Goal: Information Seeking & Learning: Learn about a topic

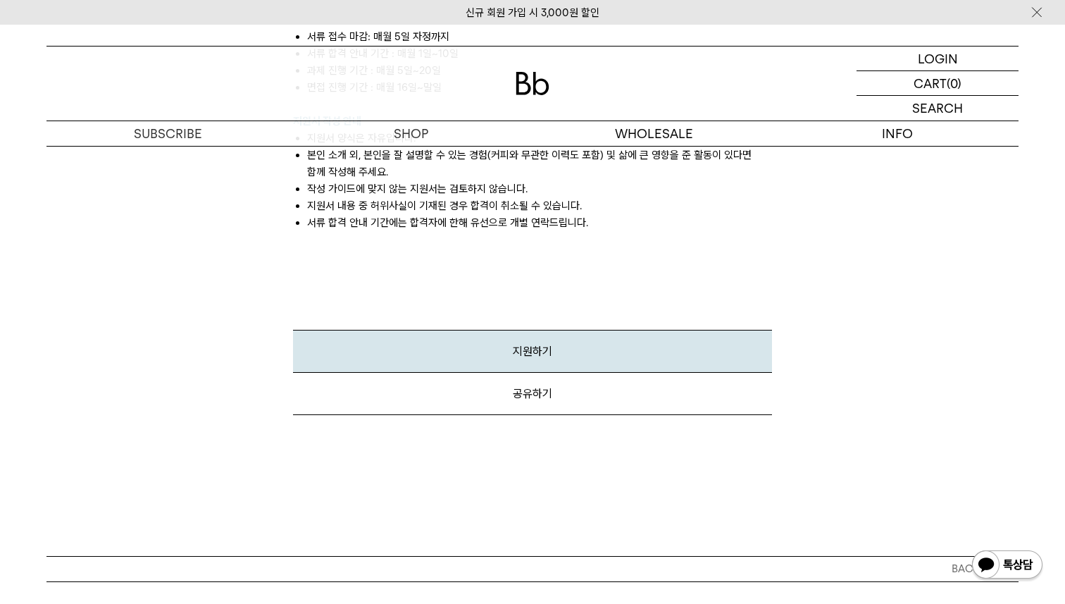
scroll to position [1679, 0]
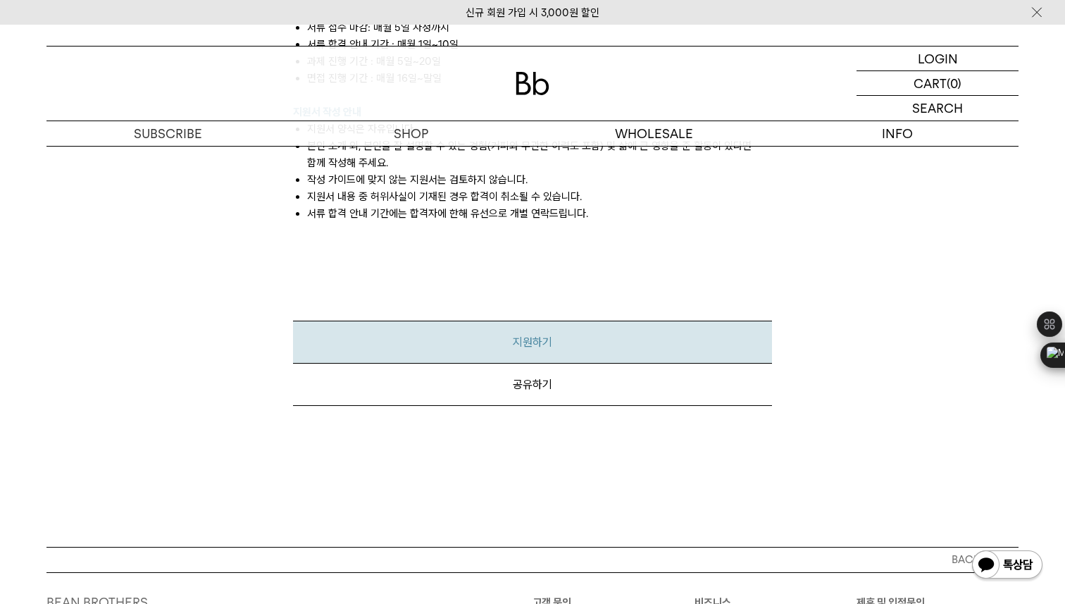
click at [586, 320] on link "지원하기" at bounding box center [532, 341] width 479 height 43
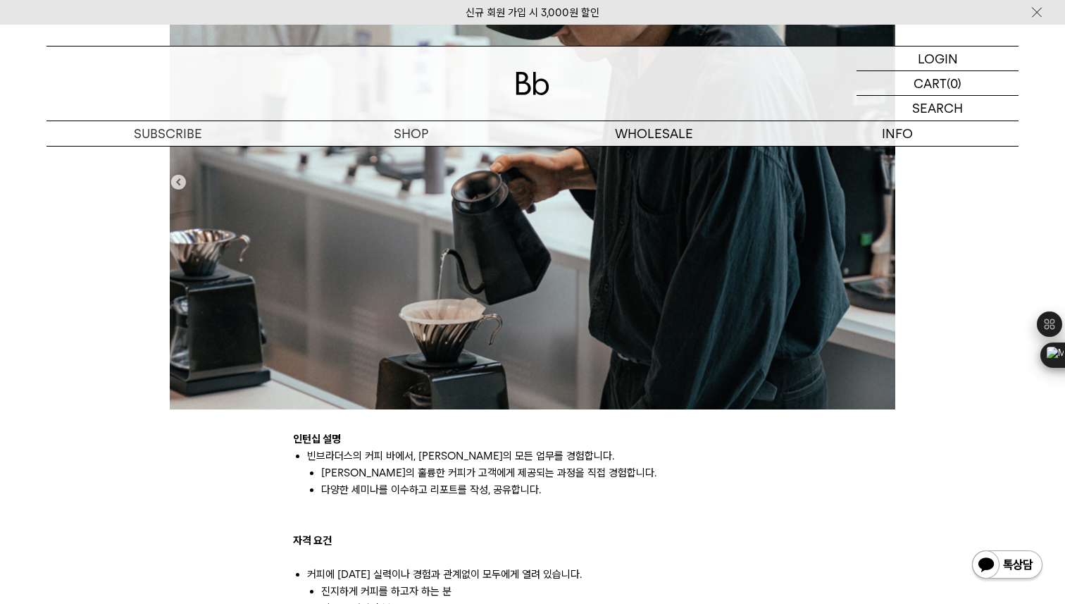
scroll to position [0, 0]
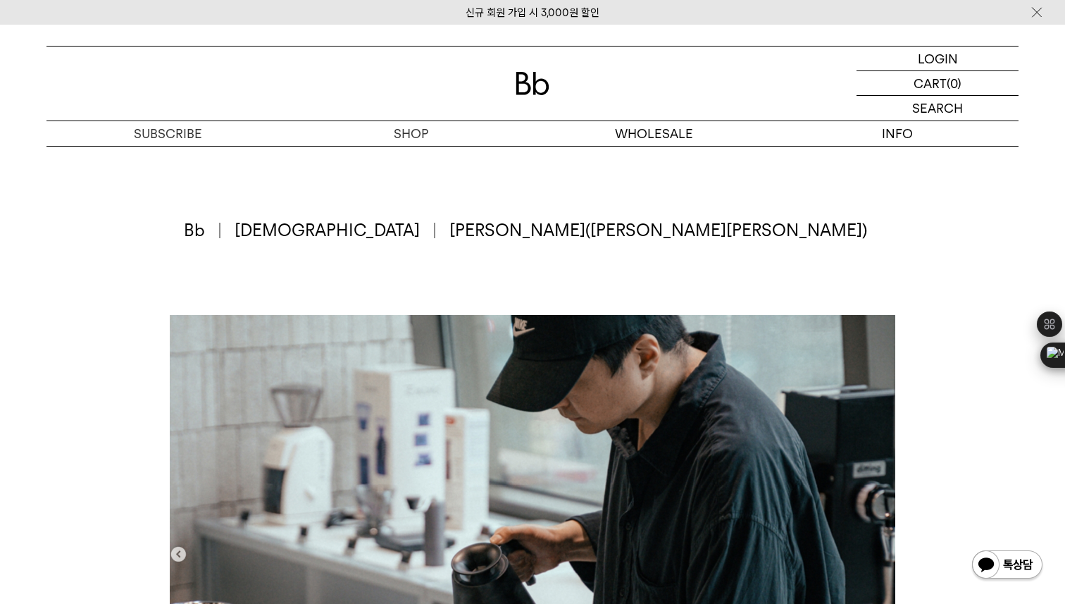
click at [435, 234] on span "바리스타" at bounding box center [335, 230] width 201 height 24
click at [220, 233] on span "Bb" at bounding box center [202, 230] width 37 height 24
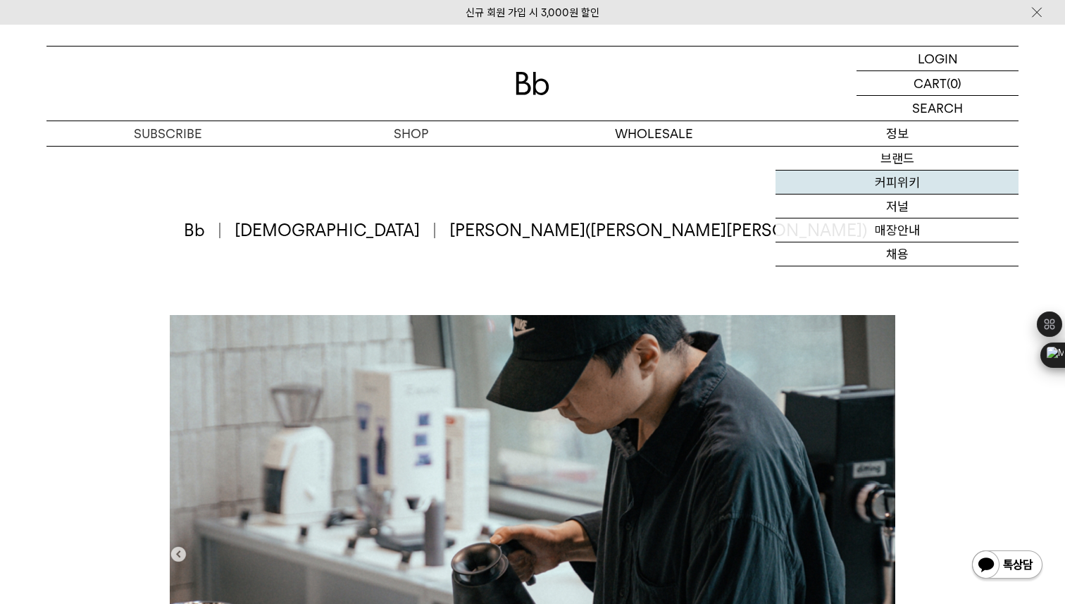
click at [898, 188] on link "커피위키" at bounding box center [896, 182] width 243 height 24
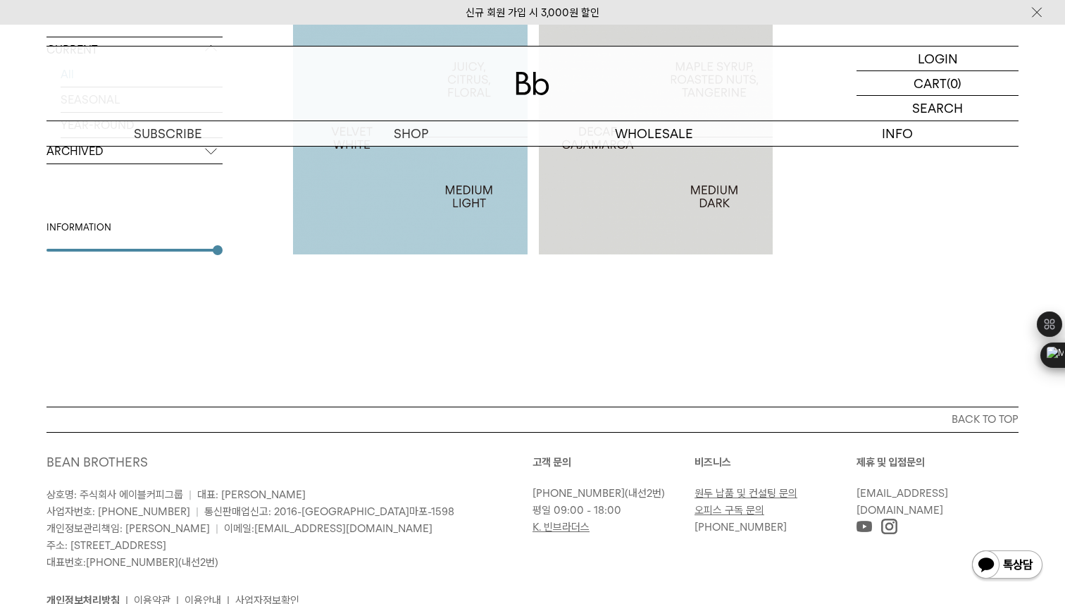
scroll to position [1403, 0]
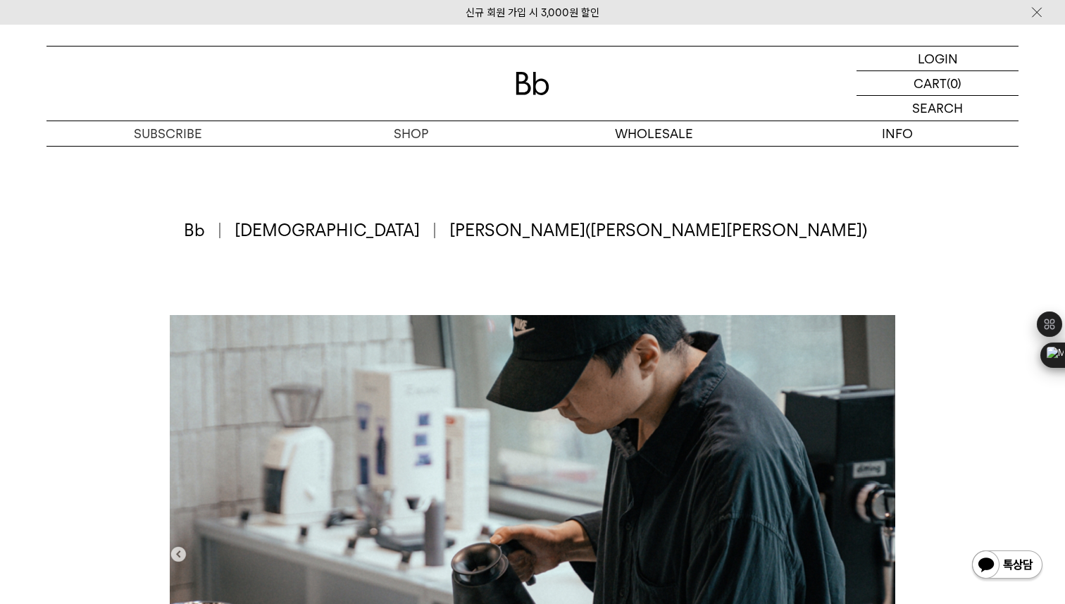
click at [884, 190] on div "Bb 바리[PERSON_NAME] 인턴 바리[PERSON_NAME]([PERSON_NAME][PERSON_NAME])" at bounding box center [532, 230] width 972 height 169
click at [894, 223] on div "Bb 바리[PERSON_NAME] 인턴 바리[PERSON_NAME]([PERSON_NAME][PERSON_NAME])" at bounding box center [532, 230] width 972 height 169
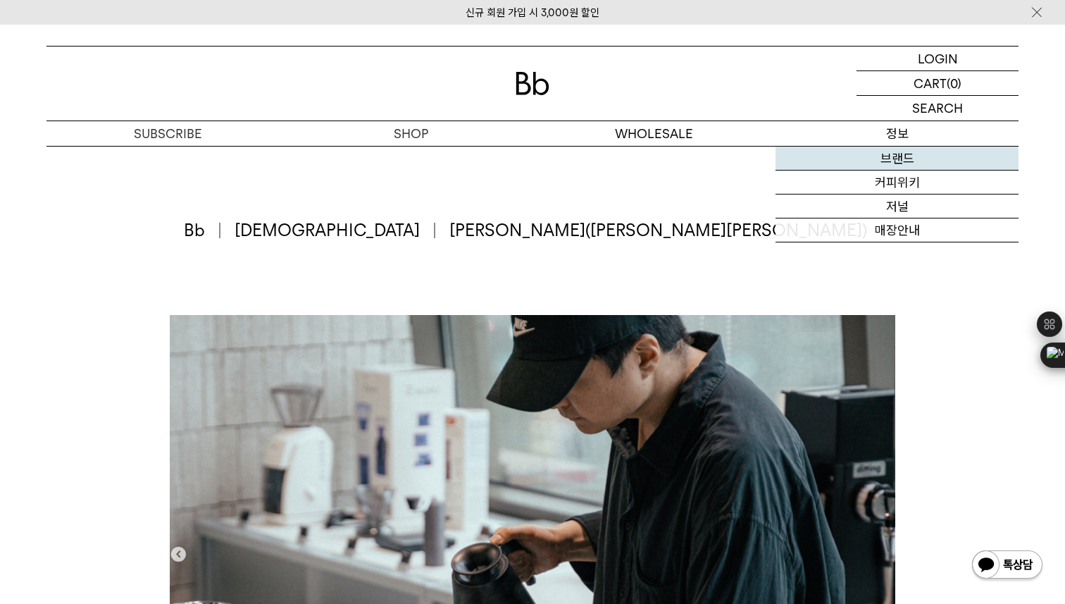
click at [906, 151] on link "브랜드" at bounding box center [896, 158] width 243 height 24
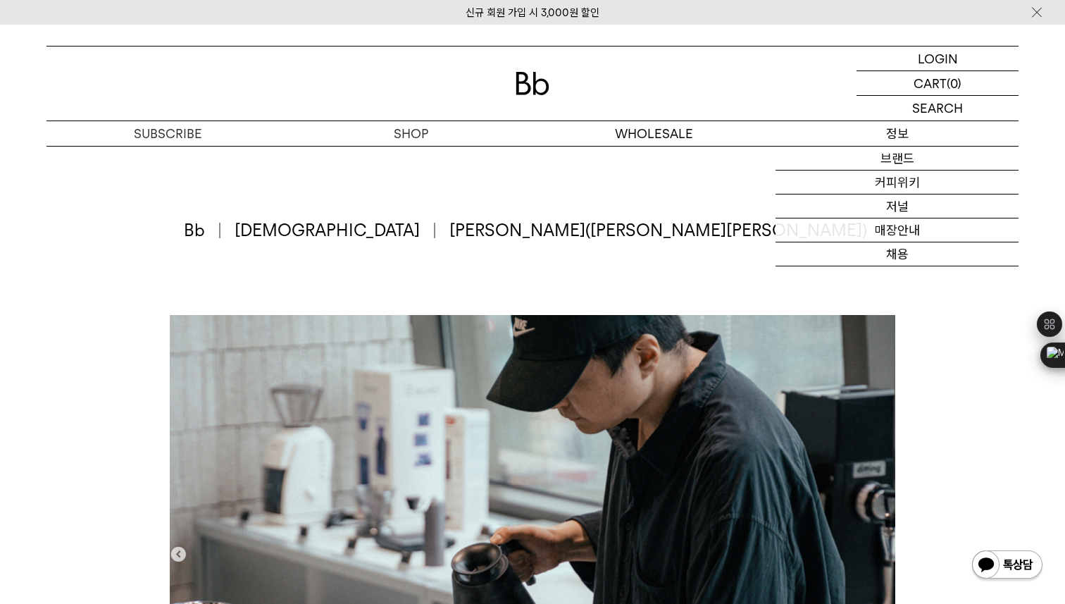
click at [906, 142] on p "정보" at bounding box center [896, 133] width 243 height 25
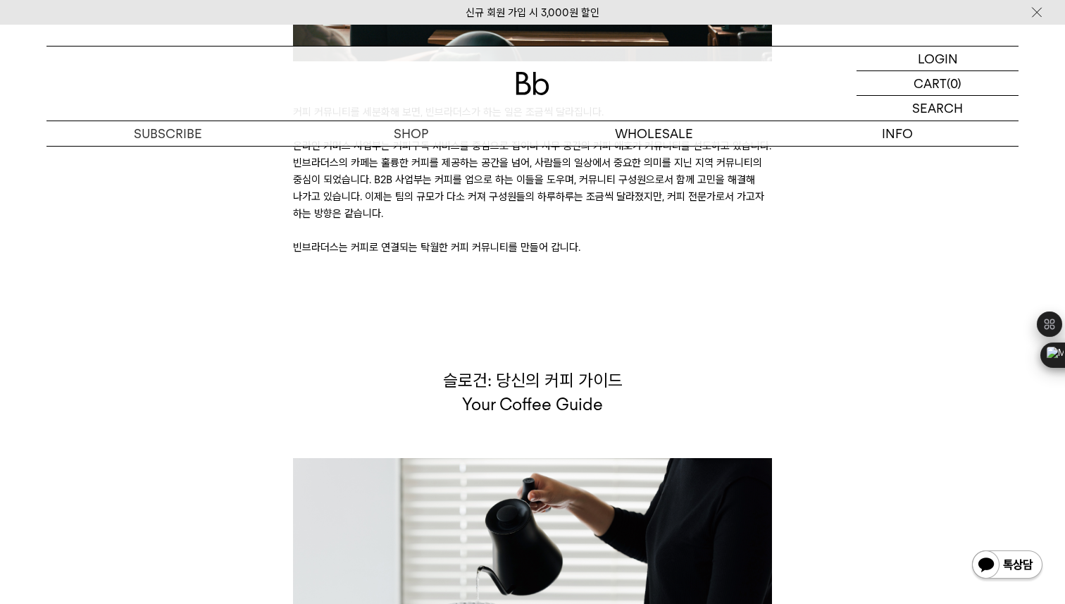
scroll to position [3468, 0]
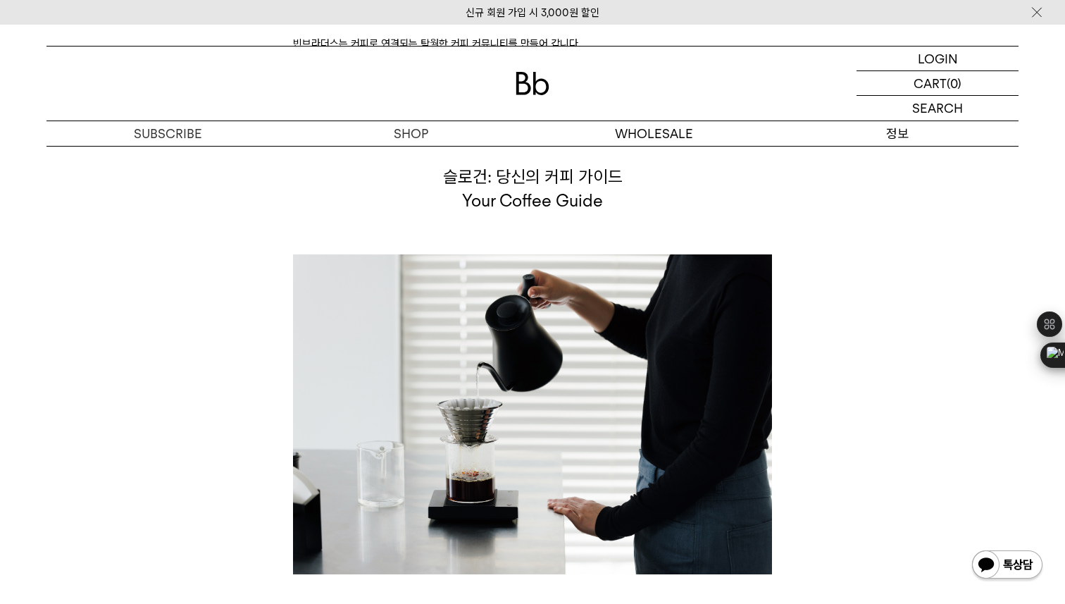
click at [908, 136] on p "정보" at bounding box center [896, 133] width 243 height 25
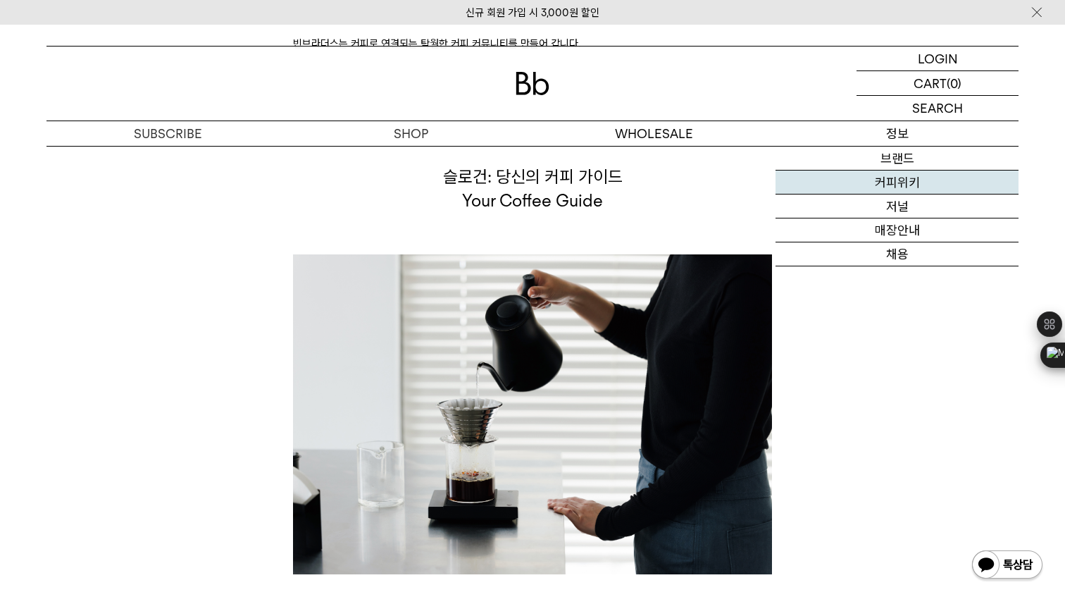
click at [909, 192] on link "커피위키" at bounding box center [896, 182] width 243 height 24
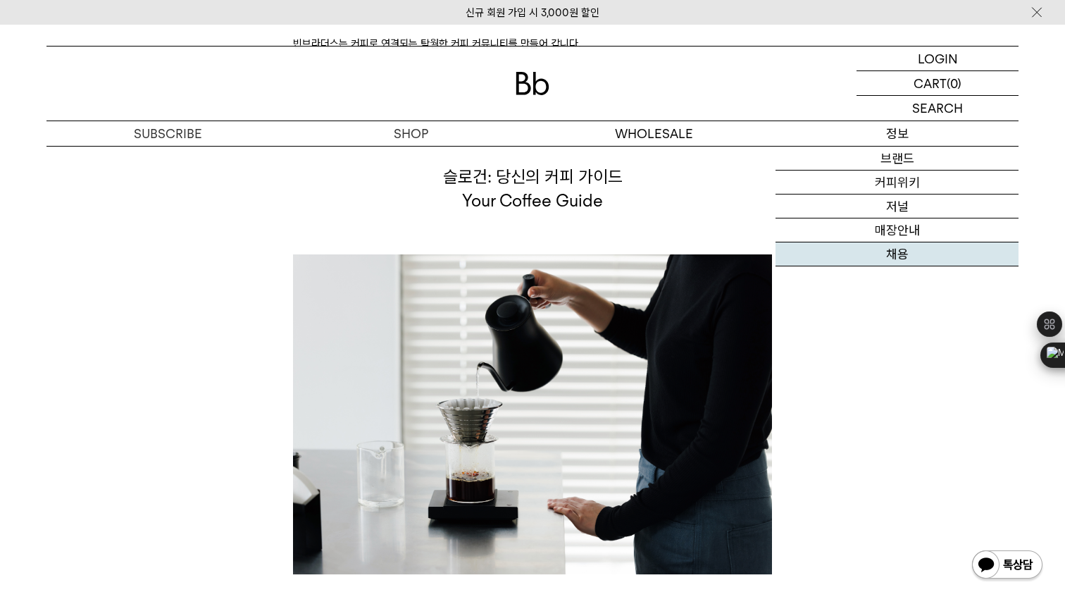
click at [903, 253] on link "채용" at bounding box center [896, 254] width 243 height 24
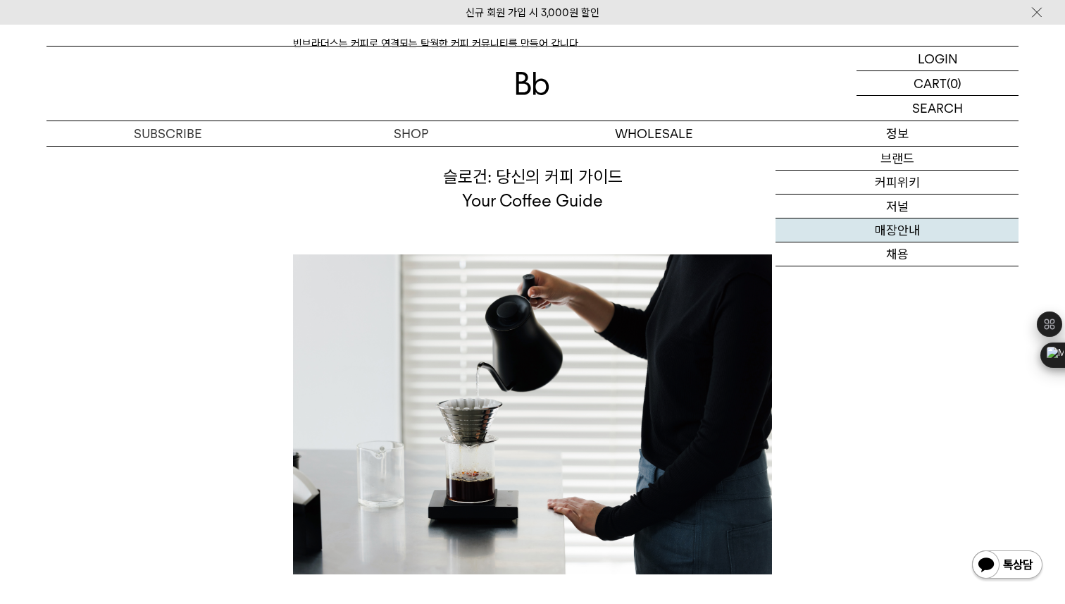
click at [904, 242] on link "매장안내" at bounding box center [896, 230] width 243 height 24
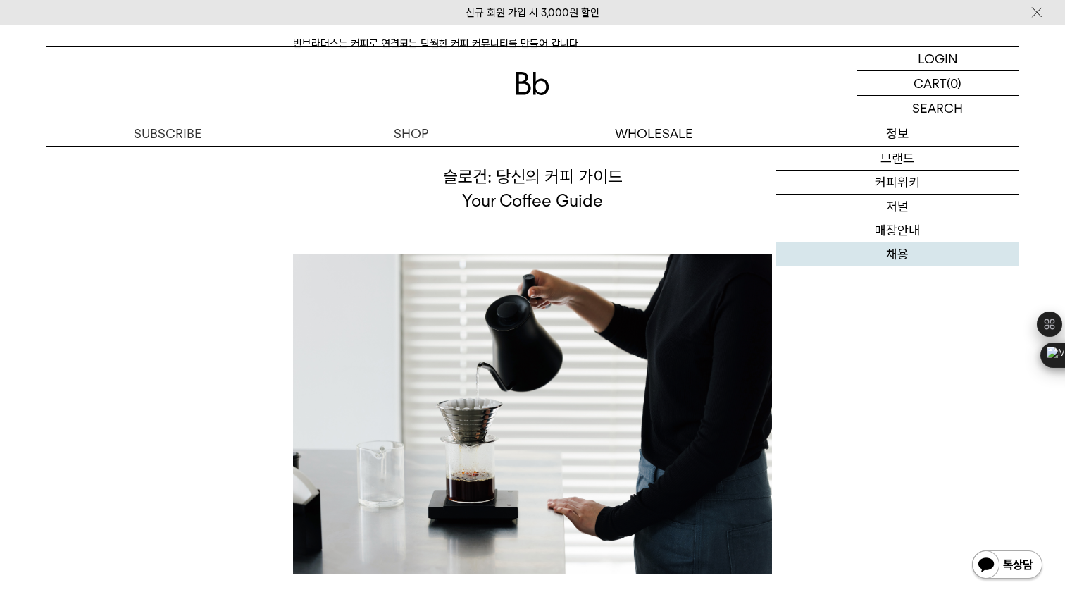
click at [898, 256] on link "채용" at bounding box center [896, 254] width 243 height 24
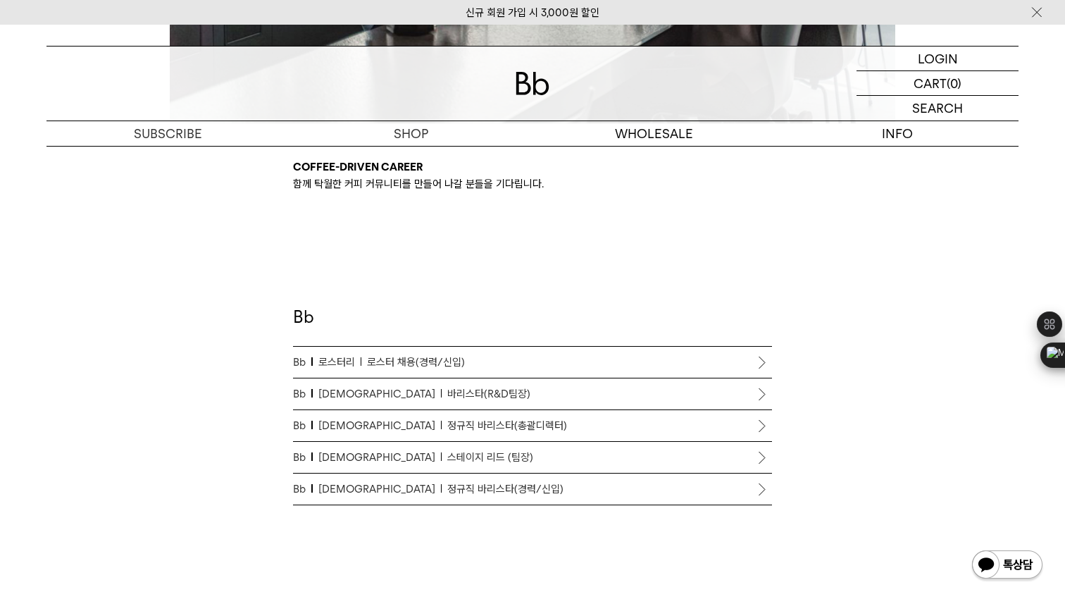
scroll to position [632, 0]
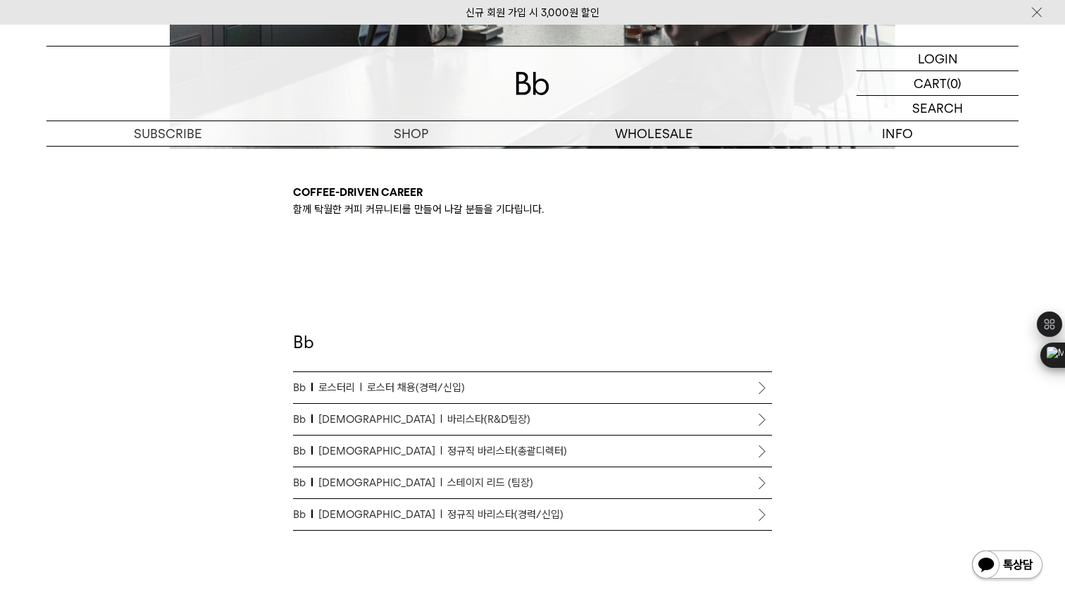
drag, startPoint x: 430, startPoint y: 202, endPoint x: 395, endPoint y: 202, distance: 34.5
click at [400, 202] on div "Coffee-driven career 함께 탁월한 커피 커뮤니티를 만들어 나갈 분들을 기다립니다." at bounding box center [532, 201] width 479 height 34
click at [395, 202] on div "Coffee-driven career 함께 탁월한 커피 커뮤니티를 만들어 나갈 분들을 기다립니다." at bounding box center [532, 201] width 479 height 34
